Goal: Information Seeking & Learning: Learn about a topic

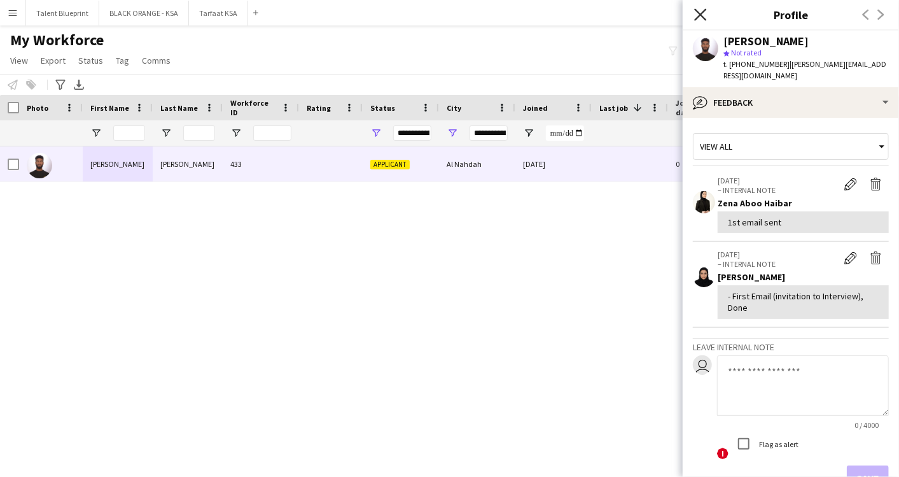
click at [697, 10] on icon at bounding box center [700, 14] width 12 height 12
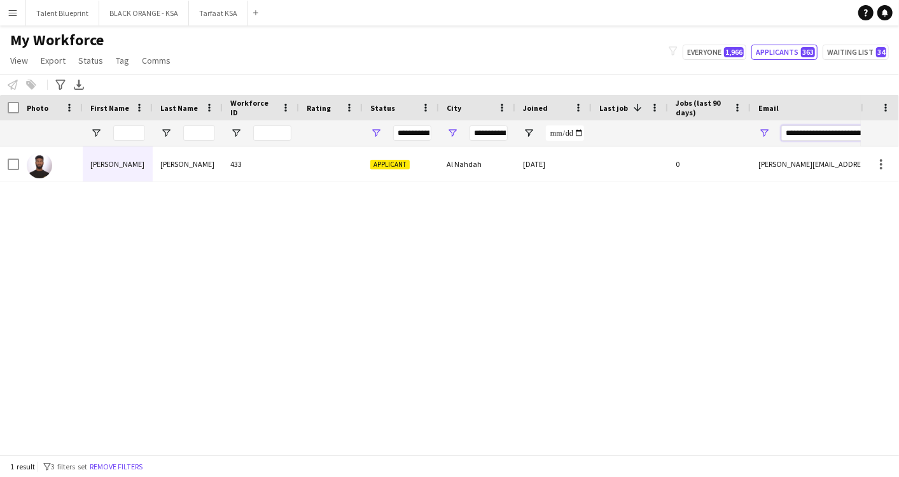
click at [800, 130] on input "**********" at bounding box center [889, 132] width 216 height 15
paste input "Email Filter Input"
type input "**********"
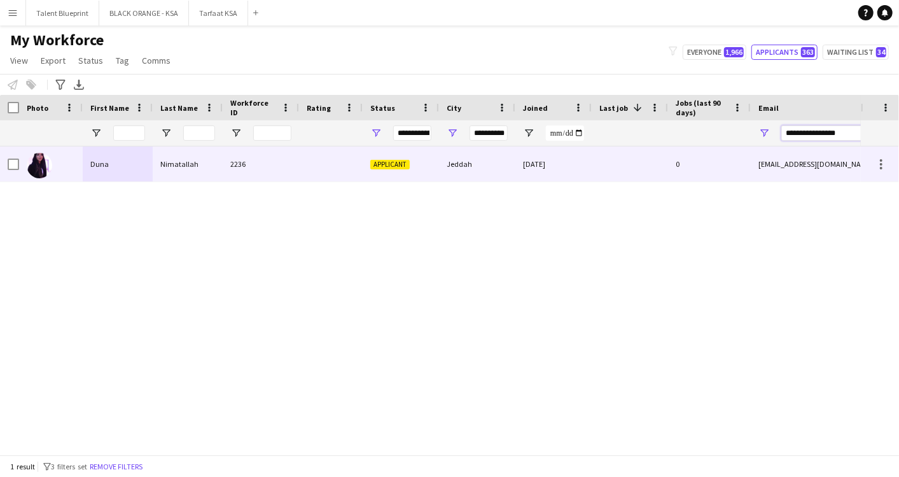
type input "**********"
click at [118, 167] on div "Duna" at bounding box center [118, 163] width 70 height 35
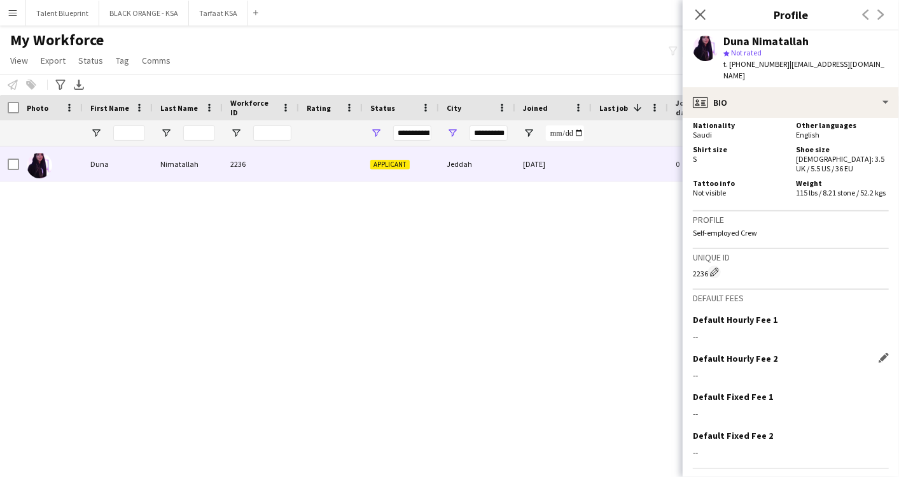
scroll to position [713, 0]
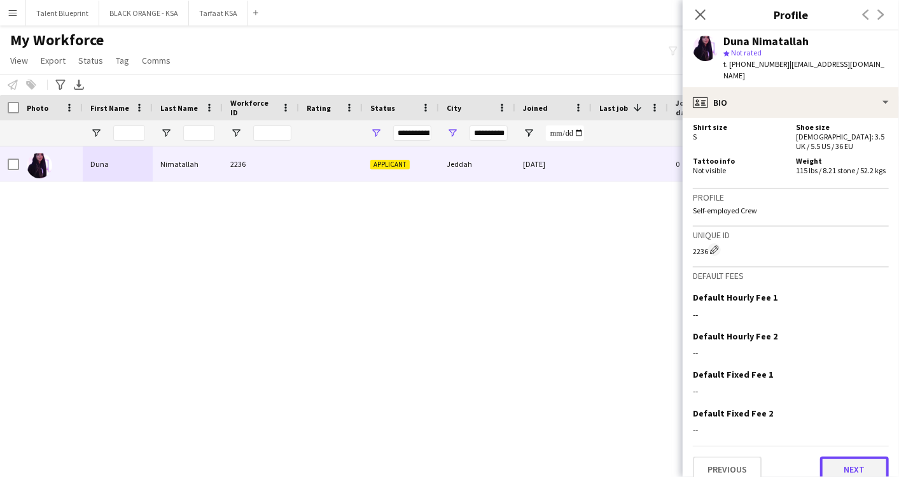
click at [841, 456] on button "Next" at bounding box center [854, 468] width 69 height 25
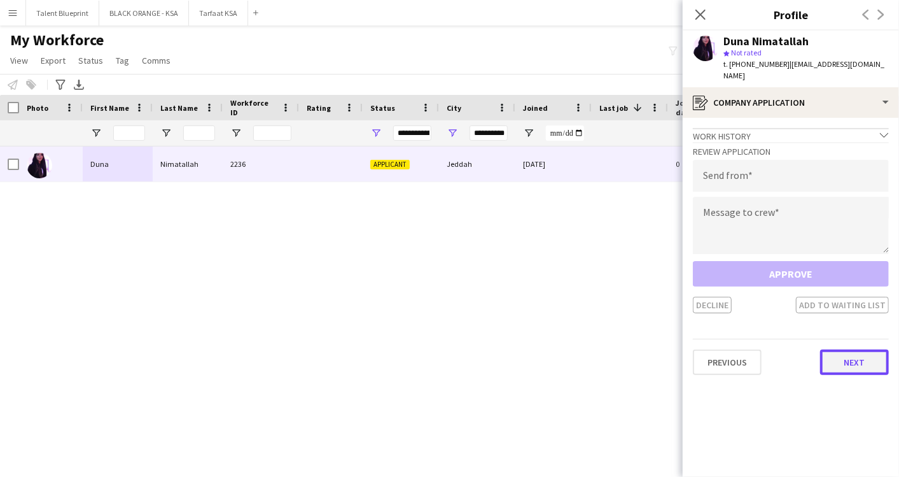
click at [863, 354] on button "Next" at bounding box center [854, 361] width 69 height 25
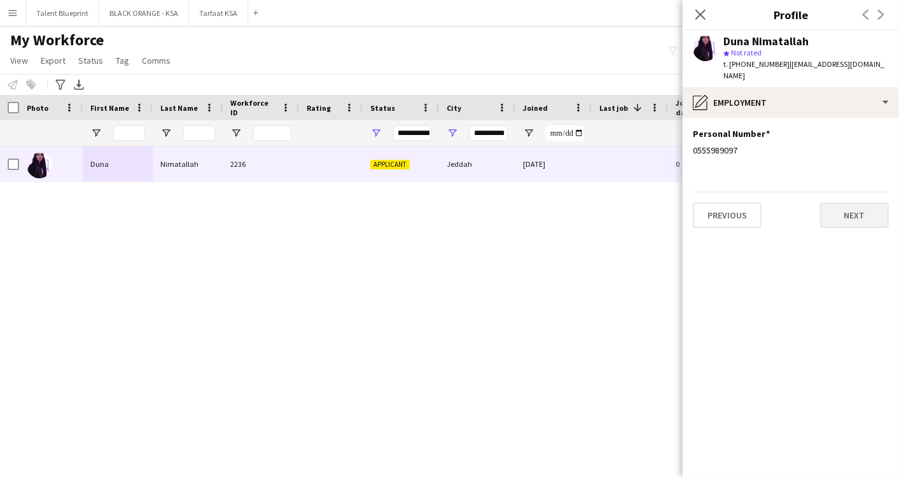
click at [841, 192] on div "Previous Next" at bounding box center [791, 210] width 196 height 36
click at [841, 202] on button "Next" at bounding box center [854, 214] width 69 height 25
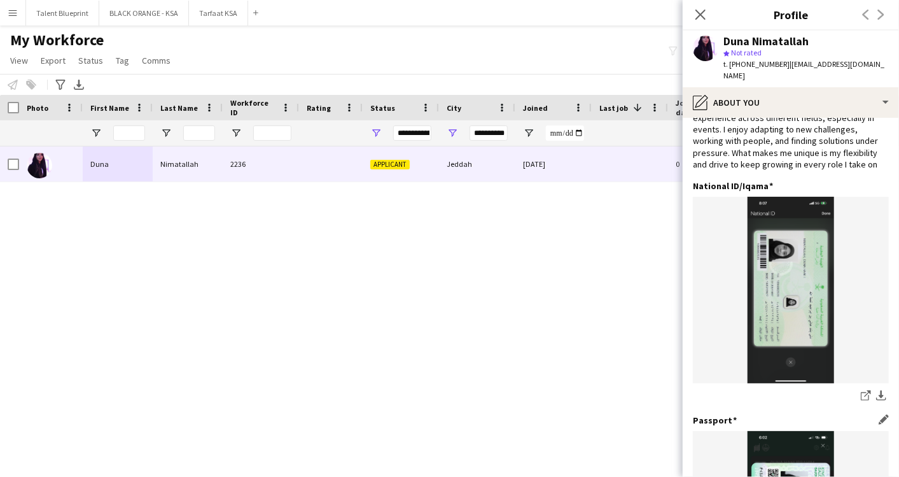
scroll to position [0, 0]
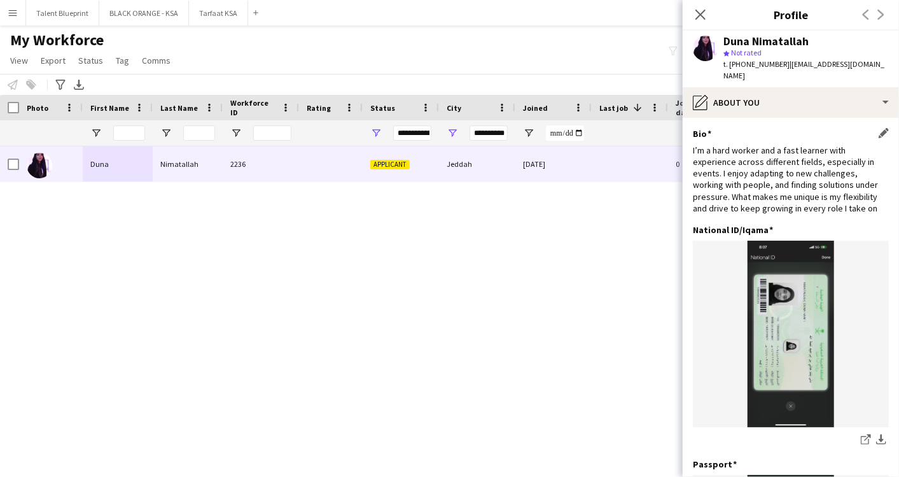
click at [789, 190] on div "I’m a hard worker and a fast learner with experience across different fields, e…" at bounding box center [791, 178] width 196 height 69
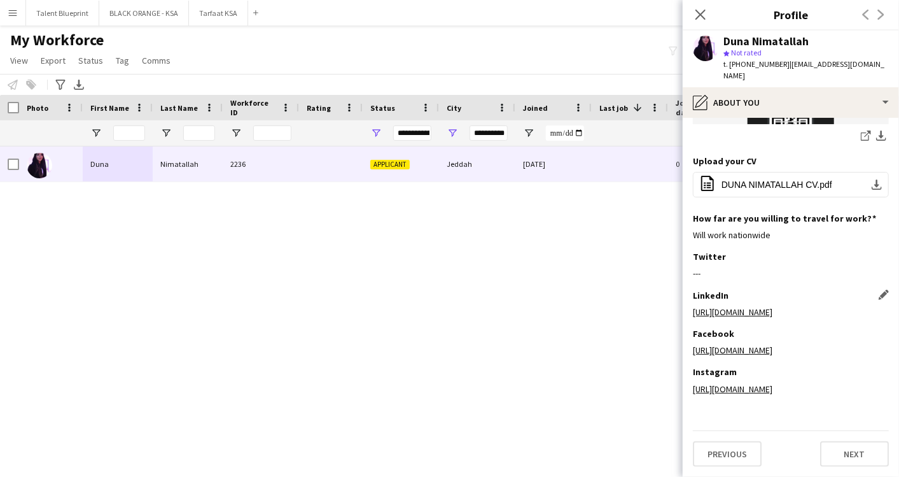
scroll to position [593, 0]
click at [825, 456] on button "Next" at bounding box center [854, 453] width 69 height 25
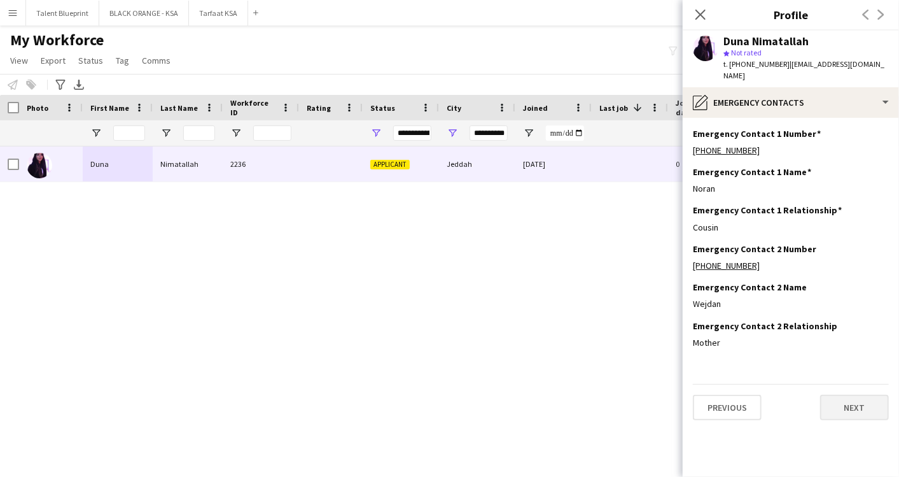
scroll to position [0, 0]
click at [845, 400] on button "Next" at bounding box center [854, 407] width 69 height 25
